Goal: Browse casually: Explore the website without a specific task or goal

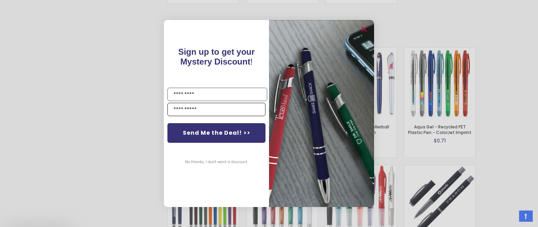
scroll to position [1157, 0]
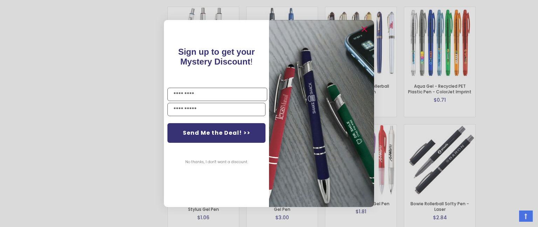
click at [306, 148] on img "POPUP Form" at bounding box center [321, 113] width 105 height 187
click at [297, 148] on img "POPUP Form" at bounding box center [321, 113] width 105 height 187
click at [296, 149] on img "POPUP Form" at bounding box center [321, 113] width 105 height 187
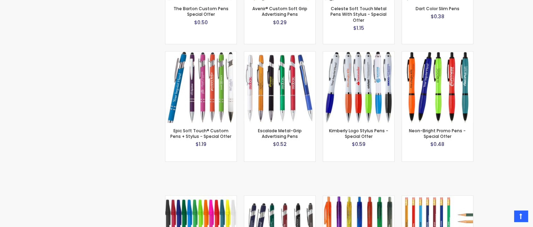
scroll to position [561, 0]
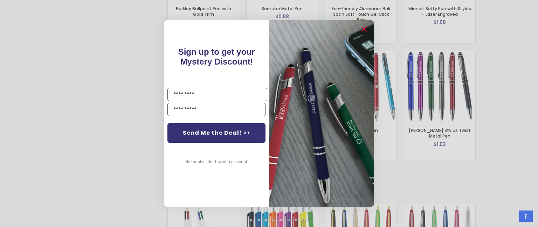
scroll to position [2151, 0]
